Goal: Task Accomplishment & Management: Use online tool/utility

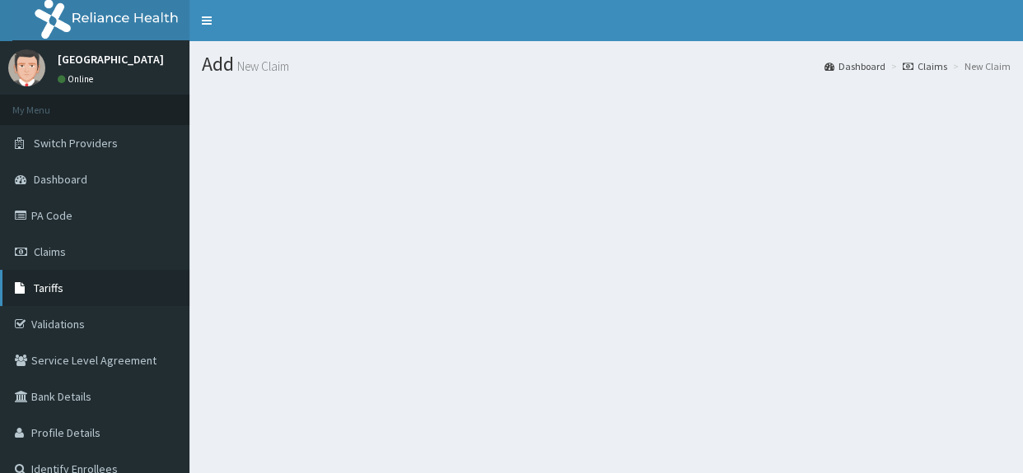
click at [70, 275] on link "Tariffs" at bounding box center [94, 288] width 189 height 36
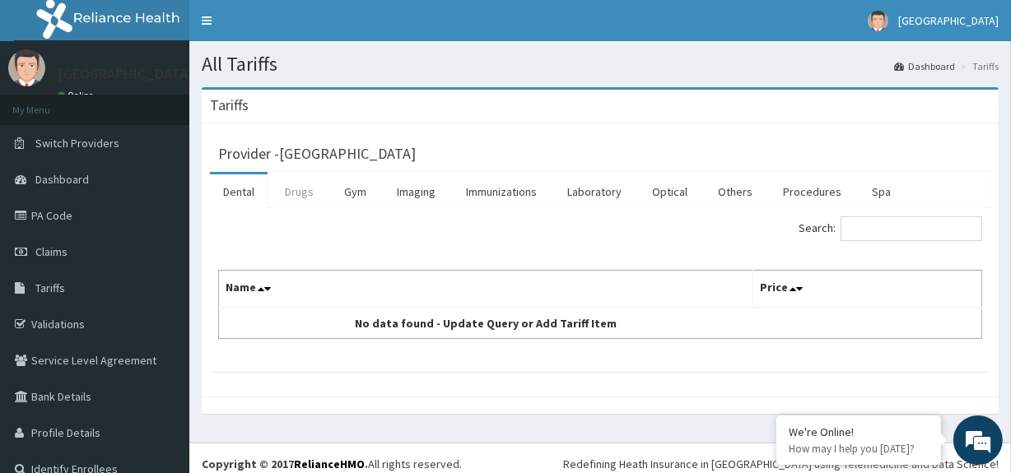
click at [296, 192] on link "Drugs" at bounding box center [299, 192] width 55 height 35
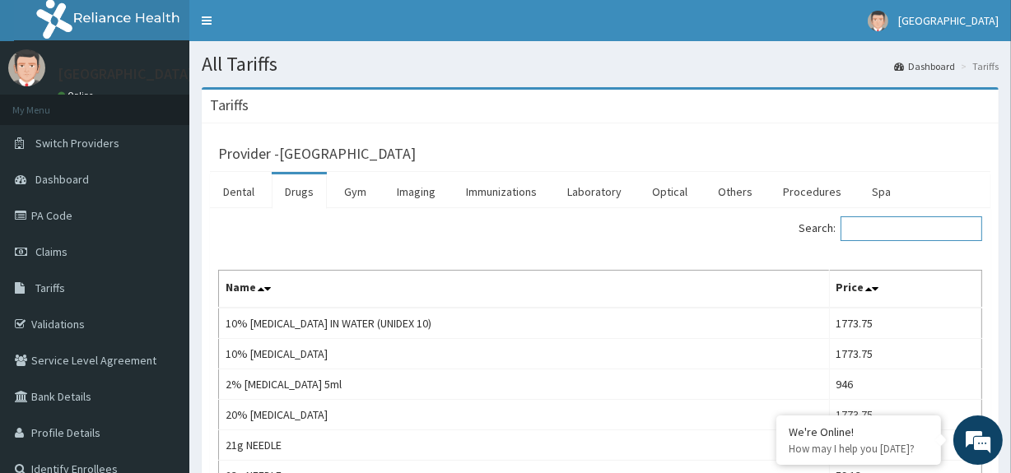
click at [892, 231] on input "Search:" at bounding box center [912, 229] width 142 height 25
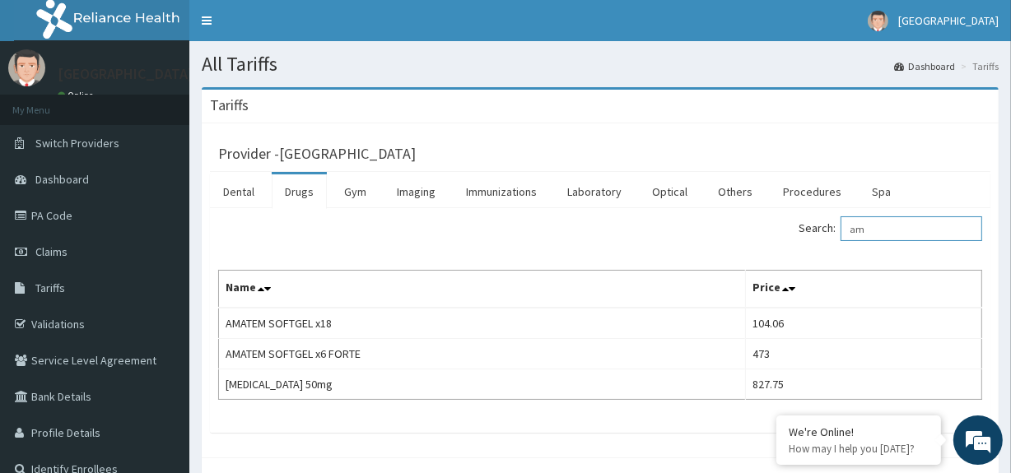
type input "a"
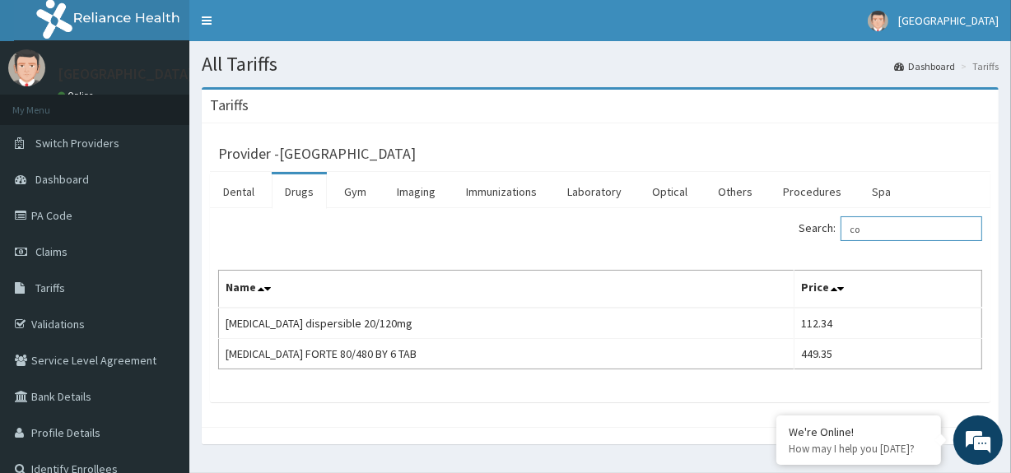
type input "c"
